Goal: Transaction & Acquisition: Book appointment/travel/reservation

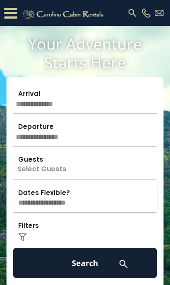
click at [99, 106] on input "text" at bounding box center [85, 98] width 144 height 30
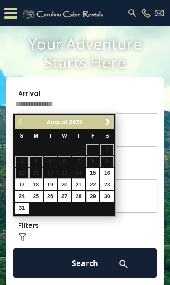
click at [93, 199] on link "29" at bounding box center [92, 196] width 13 height 11
type input "*******"
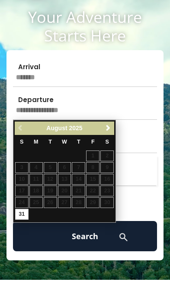
scroll to position [26, 0]
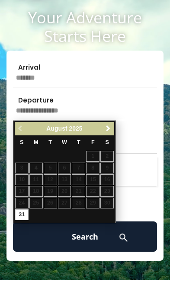
click at [108, 127] on span "Next" at bounding box center [108, 128] width 7 height 7
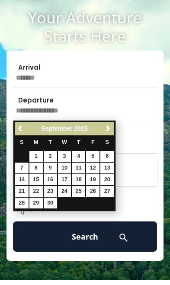
click at [40, 156] on link "1" at bounding box center [35, 156] width 13 height 11
type input "******"
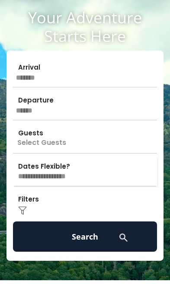
click at [98, 143] on p "Select Guests" at bounding box center [85, 138] width 144 height 30
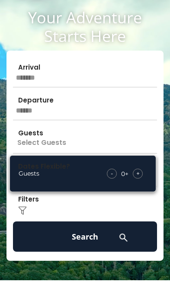
click at [140, 171] on div "+" at bounding box center [138, 173] width 10 height 10
click at [141, 174] on div "+" at bounding box center [138, 173] width 10 height 10
click at [141, 170] on div "+" at bounding box center [138, 173] width 10 height 10
click at [112, 213] on div "Click to Choose" at bounding box center [85, 204] width 144 height 30
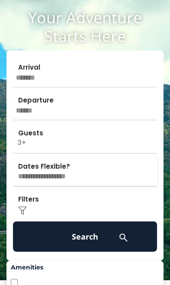
click at [98, 241] on button "Search" at bounding box center [85, 236] width 144 height 30
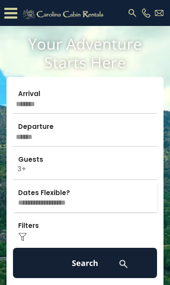
scroll to position [41, 0]
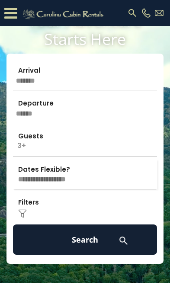
click at [63, 205] on div "Click to Choose" at bounding box center [85, 207] width 144 height 30
click at [19, 209] on img at bounding box center [22, 213] width 9 height 9
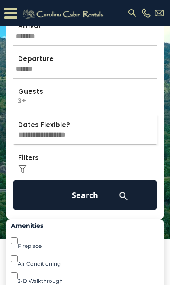
scroll to position [95, 0]
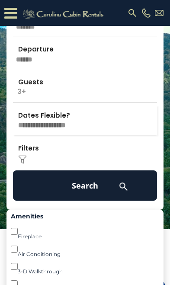
click at [100, 187] on button "Search" at bounding box center [85, 185] width 144 height 30
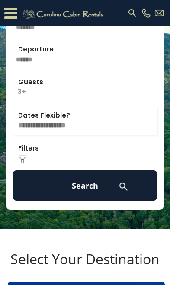
scroll to position [0, 0]
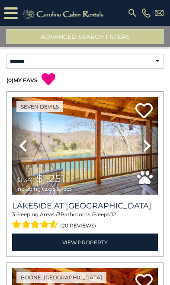
click at [149, 147] on icon at bounding box center [147, 146] width 9 height 14
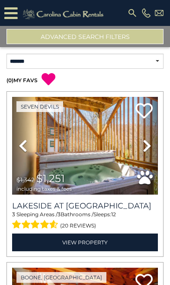
click at [149, 148] on icon at bounding box center [147, 146] width 9 height 14
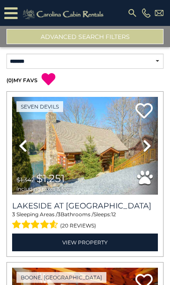
click at [151, 150] on icon at bounding box center [147, 146] width 9 height 14
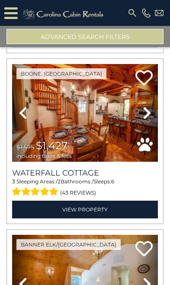
scroll to position [206, 0]
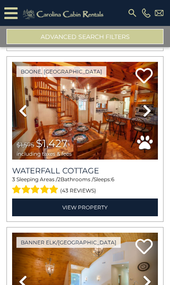
click at [149, 106] on icon at bounding box center [147, 111] width 9 height 14
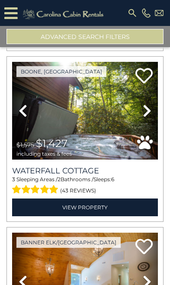
click at [149, 105] on icon at bounding box center [147, 111] width 9 height 14
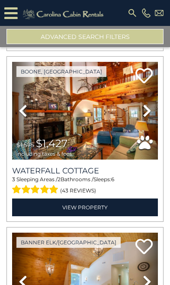
click at [149, 111] on icon at bounding box center [147, 111] width 9 height 14
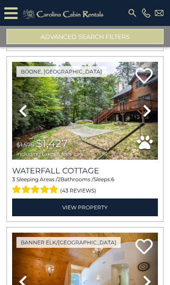
click at [149, 108] on icon at bounding box center [147, 111] width 9 height 14
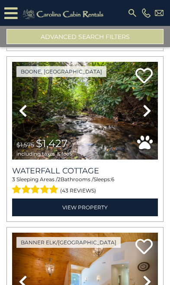
click at [149, 110] on icon at bounding box center [147, 111] width 9 height 14
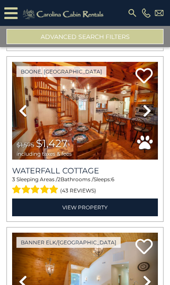
click at [145, 111] on icon at bounding box center [147, 111] width 9 height 14
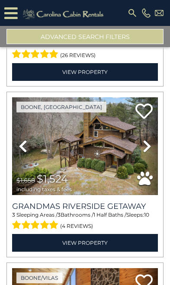
scroll to position [682, 0]
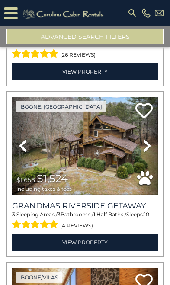
click at [151, 143] on icon at bounding box center [147, 146] width 9 height 14
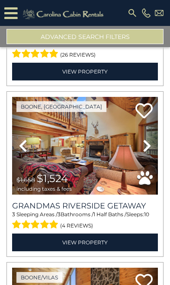
click at [150, 146] on icon at bounding box center [147, 146] width 9 height 14
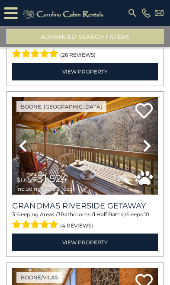
click at [151, 148] on icon at bounding box center [147, 146] width 9 height 14
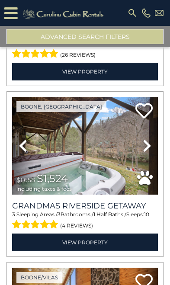
click at [153, 149] on link "Next" at bounding box center [147, 146] width 22 height 98
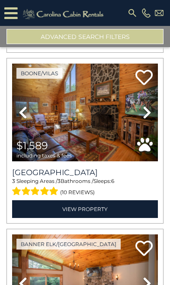
scroll to position [888, 0]
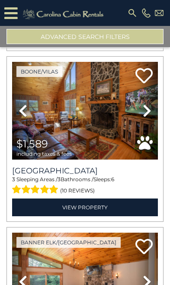
click at [146, 108] on icon at bounding box center [147, 111] width 9 height 14
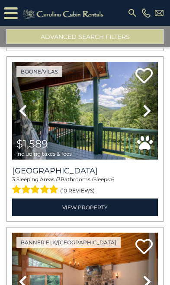
click at [153, 107] on link "Next" at bounding box center [147, 111] width 22 height 98
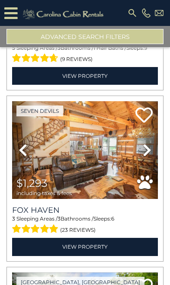
scroll to position [1201, 0]
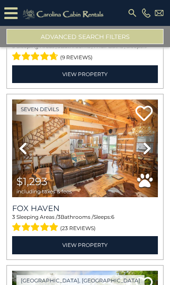
click at [149, 141] on icon at bounding box center [147, 148] width 9 height 14
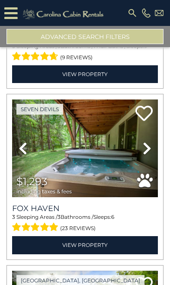
click at [152, 138] on link "Next" at bounding box center [147, 148] width 22 height 98
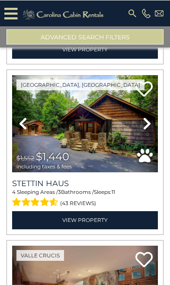
scroll to position [1399, 0]
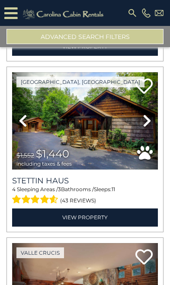
click at [151, 114] on icon at bounding box center [147, 121] width 9 height 14
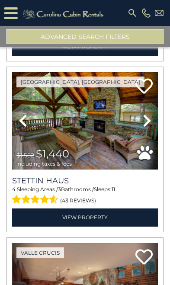
click at [149, 114] on icon at bounding box center [147, 121] width 9 height 14
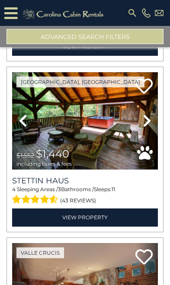
click at [151, 108] on link "Next" at bounding box center [147, 121] width 22 height 98
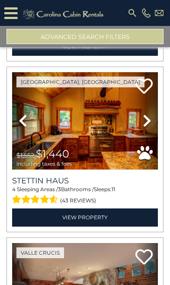
click at [150, 114] on icon at bounding box center [147, 121] width 9 height 14
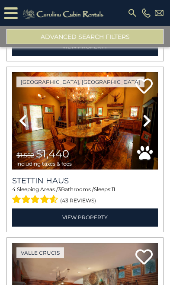
click at [148, 114] on icon at bounding box center [147, 121] width 9 height 14
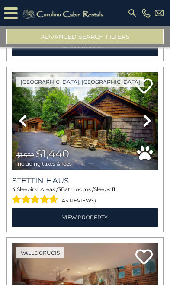
click at [144, 114] on icon at bounding box center [147, 121] width 9 height 14
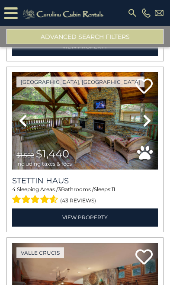
click at [149, 114] on icon at bounding box center [147, 121] width 9 height 14
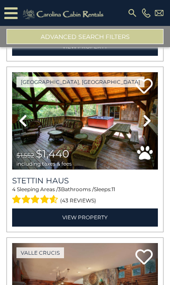
click at [149, 114] on icon at bounding box center [147, 121] width 9 height 14
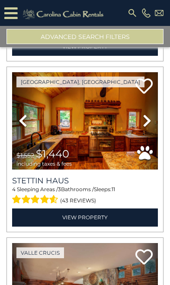
click at [151, 114] on icon at bounding box center [147, 121] width 9 height 14
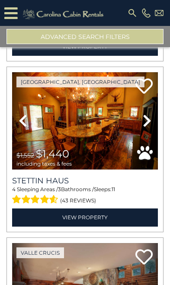
click at [151, 107] on link "Next" at bounding box center [147, 121] width 22 height 98
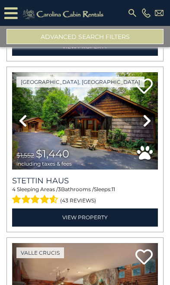
click at [117, 136] on img at bounding box center [85, 121] width 146 height 98
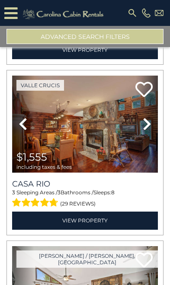
scroll to position [1567, 0]
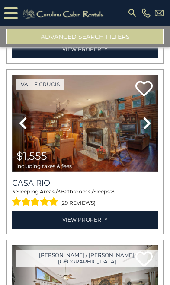
click at [152, 116] on link "Next" at bounding box center [147, 124] width 22 height 98
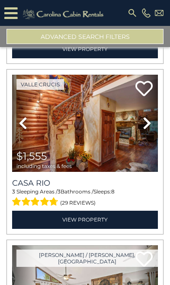
click at [146, 117] on icon at bounding box center [147, 123] width 9 height 14
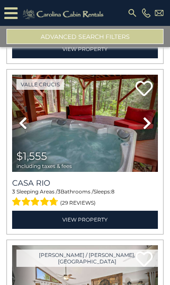
click at [146, 116] on icon at bounding box center [147, 123] width 9 height 14
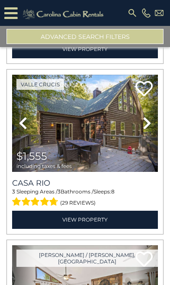
click at [151, 115] on link "Next" at bounding box center [147, 124] width 22 height 98
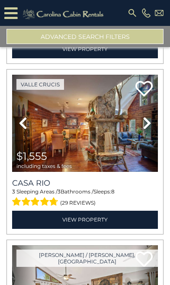
click at [148, 116] on icon at bounding box center [147, 123] width 9 height 14
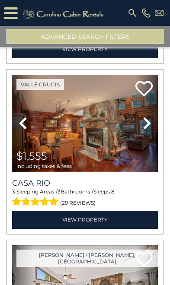
click at [152, 114] on link "Next" at bounding box center [147, 124] width 22 height 98
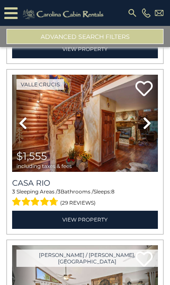
click at [153, 113] on link "Next" at bounding box center [147, 124] width 22 height 98
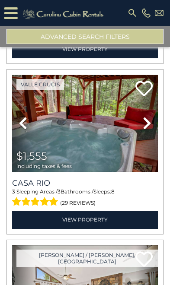
click at [147, 116] on icon at bounding box center [147, 123] width 9 height 14
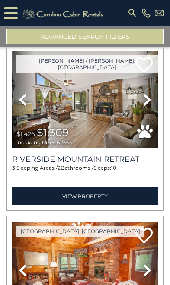
scroll to position [1761, 0]
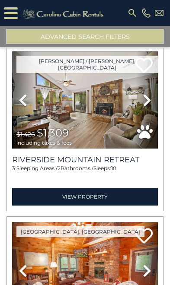
click at [150, 93] on icon at bounding box center [147, 100] width 9 height 14
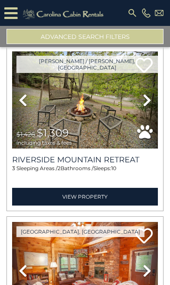
click at [148, 93] on icon at bounding box center [147, 100] width 9 height 14
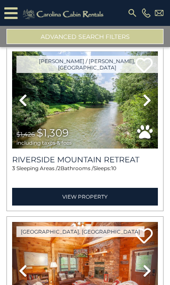
click at [147, 93] on icon at bounding box center [147, 100] width 9 height 14
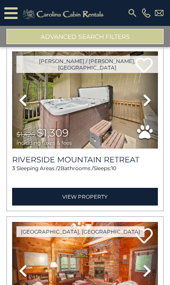
click at [152, 92] on link "Next" at bounding box center [147, 100] width 22 height 98
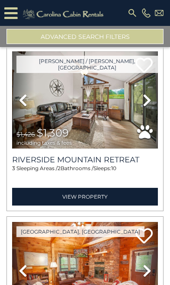
click at [151, 95] on icon at bounding box center [147, 100] width 9 height 14
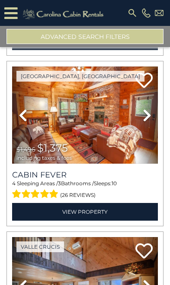
scroll to position [1905, 0]
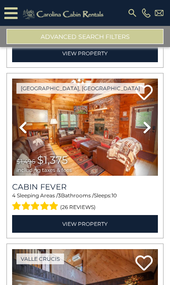
click at [151, 120] on icon at bounding box center [147, 127] width 9 height 14
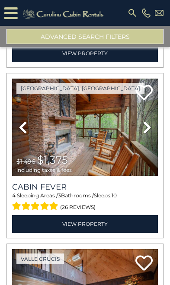
click at [148, 120] on icon at bounding box center [147, 127] width 9 height 14
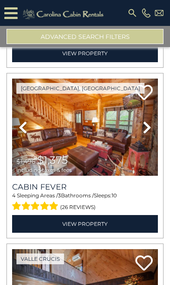
click at [149, 120] on icon at bounding box center [147, 127] width 9 height 14
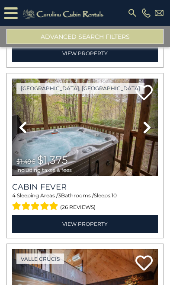
click at [152, 116] on link "Next" at bounding box center [147, 128] width 22 height 98
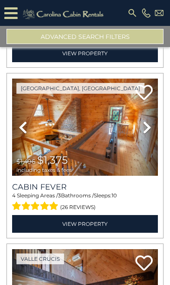
click at [150, 120] on icon at bounding box center [147, 127] width 9 height 14
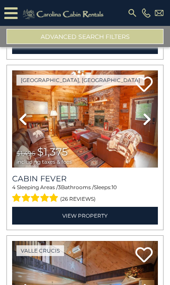
scroll to position [1912, 0]
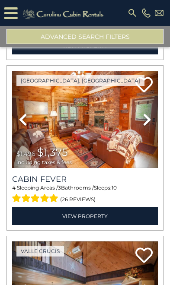
click at [148, 113] on icon at bounding box center [147, 120] width 9 height 14
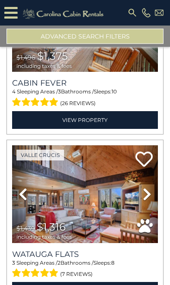
scroll to position [2004, 0]
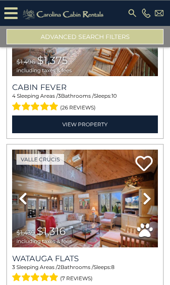
click at [148, 191] on icon at bounding box center [147, 198] width 9 height 14
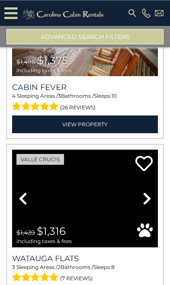
scroll to position [22, 0]
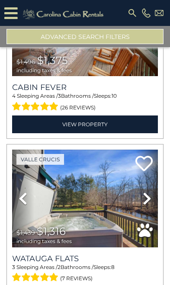
click at [149, 191] on icon at bounding box center [147, 198] width 9 height 14
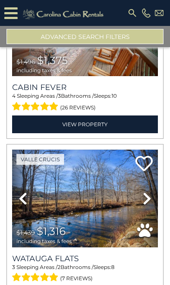
click at [151, 166] on link "Next" at bounding box center [147, 198] width 22 height 98
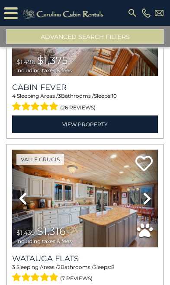
click at [149, 191] on icon at bounding box center [147, 198] width 9 height 14
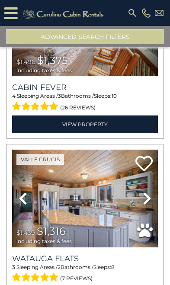
click at [145, 191] on icon at bounding box center [147, 198] width 9 height 14
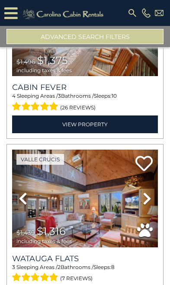
click at [146, 191] on icon at bounding box center [147, 198] width 9 height 14
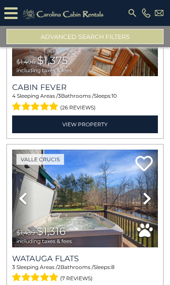
click at [147, 191] on icon at bounding box center [147, 198] width 9 height 14
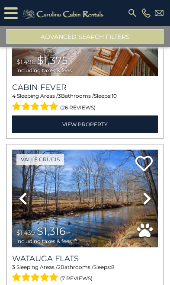
click at [145, 191] on icon at bounding box center [147, 198] width 9 height 14
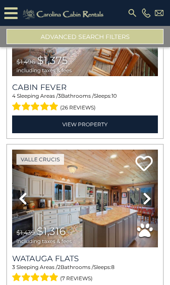
click at [147, 191] on icon at bounding box center [147, 198] width 9 height 14
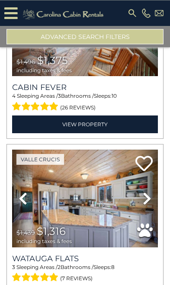
scroll to position [67, 0]
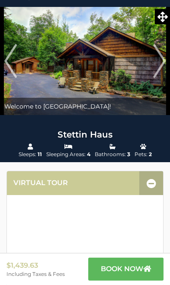
scroll to position [19, 0]
click at [156, 63] on img "Next" at bounding box center [159, 61] width 13 height 35
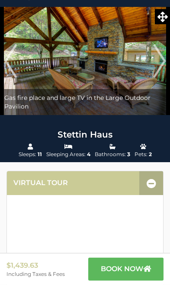
click at [163, 60] on img "Next" at bounding box center [159, 61] width 13 height 35
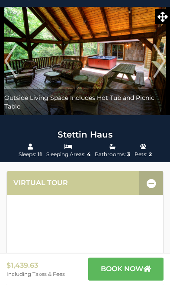
click at [162, 64] on img "Next" at bounding box center [159, 61] width 13 height 35
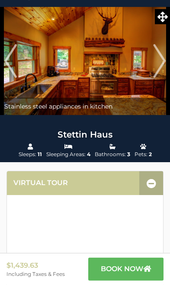
click at [158, 64] on img "Next" at bounding box center [159, 61] width 13 height 35
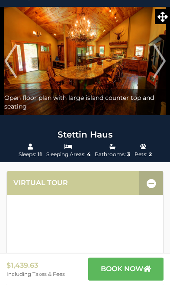
click at [161, 62] on img "Next" at bounding box center [159, 61] width 13 height 35
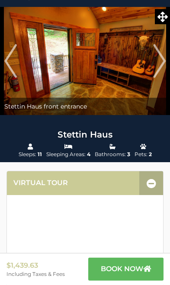
click at [161, 57] on img "Next" at bounding box center [159, 61] width 13 height 35
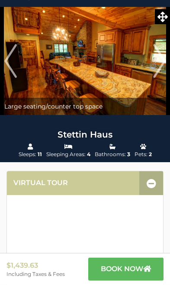
click at [157, 63] on img "Next" at bounding box center [159, 61] width 13 height 35
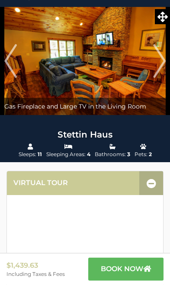
click at [155, 66] on img "Next" at bounding box center [159, 61] width 13 height 35
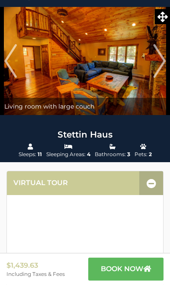
click at [156, 65] on img "Next" at bounding box center [159, 61] width 13 height 35
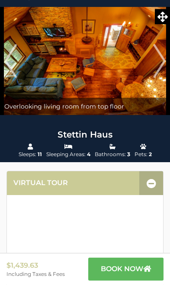
click at [160, 63] on img "Next" at bounding box center [159, 61] width 13 height 35
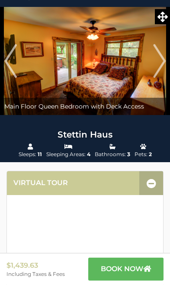
click at [163, 63] on img "Next" at bounding box center [159, 61] width 13 height 35
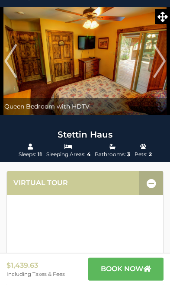
click at [156, 65] on img "Next" at bounding box center [159, 61] width 13 height 35
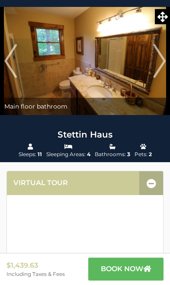
click at [155, 66] on img "Next" at bounding box center [159, 61] width 13 height 35
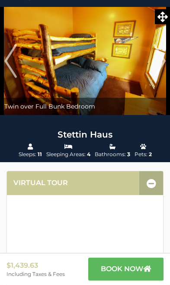
click at [163, 62] on img "Next" at bounding box center [159, 61] width 13 height 35
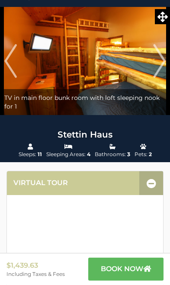
click at [164, 57] on img "Next" at bounding box center [159, 61] width 13 height 35
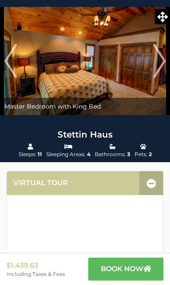
click at [163, 59] on img "Next" at bounding box center [159, 61] width 13 height 35
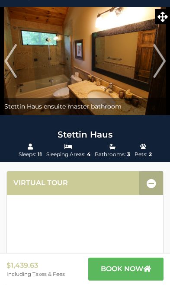
click at [161, 60] on img "Next" at bounding box center [159, 61] width 13 height 35
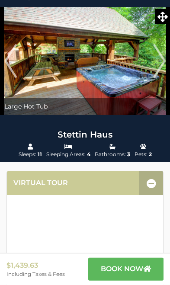
click at [141, 75] on img at bounding box center [85, 61] width 170 height 108
click at [163, 59] on img "Next" at bounding box center [159, 61] width 13 height 35
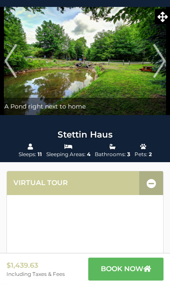
click at [155, 58] on img "Next" at bounding box center [159, 61] width 13 height 35
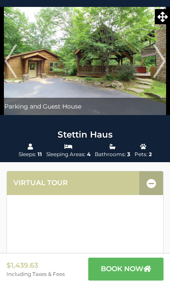
click at [156, 56] on img "Next" at bounding box center [159, 61] width 13 height 35
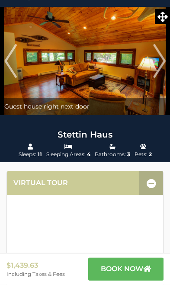
click at [157, 57] on img "Next" at bounding box center [159, 61] width 13 height 35
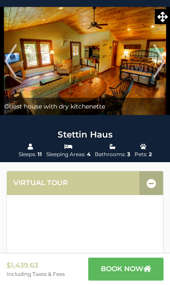
click at [156, 61] on img "Next" at bounding box center [159, 61] width 13 height 35
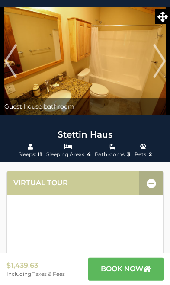
click at [162, 59] on img "Next" at bounding box center [159, 61] width 13 height 35
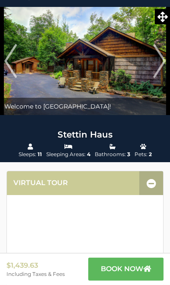
click at [162, 59] on img "Next" at bounding box center [159, 61] width 13 height 35
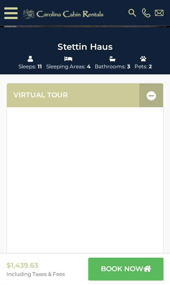
scroll to position [0, 0]
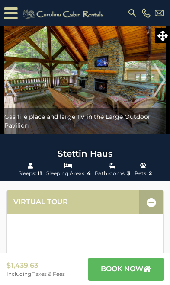
click at [162, 78] on img "Next" at bounding box center [159, 80] width 13 height 35
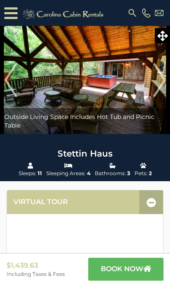
click at [162, 79] on img "Next" at bounding box center [159, 80] width 13 height 35
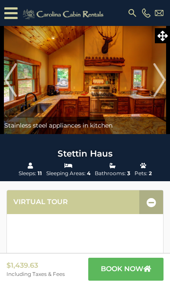
click at [160, 80] on img "Next" at bounding box center [159, 80] width 13 height 35
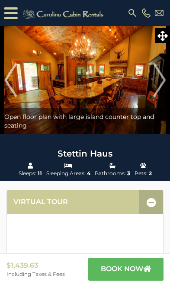
click at [138, 82] on img at bounding box center [85, 80] width 170 height 108
click at [132, 78] on img at bounding box center [85, 80] width 170 height 108
click at [160, 81] on img "Next" at bounding box center [159, 80] width 13 height 35
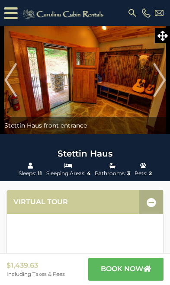
click at [160, 80] on img "Next" at bounding box center [159, 80] width 13 height 35
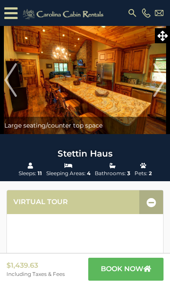
click at [155, 86] on img "Next" at bounding box center [159, 80] width 13 height 35
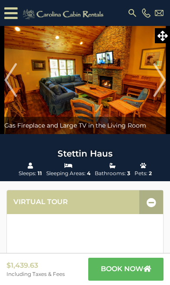
click at [160, 83] on img "Next" at bounding box center [159, 80] width 13 height 35
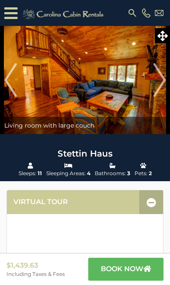
click at [158, 86] on img "Next" at bounding box center [159, 80] width 13 height 35
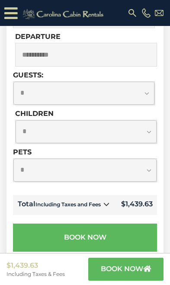
scroll to position [995, 0]
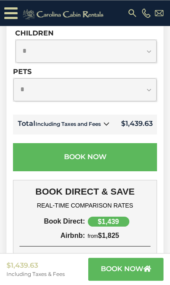
click at [106, 127] on icon at bounding box center [106, 123] width 6 height 6
